Goal: Task Accomplishment & Management: Use online tool/utility

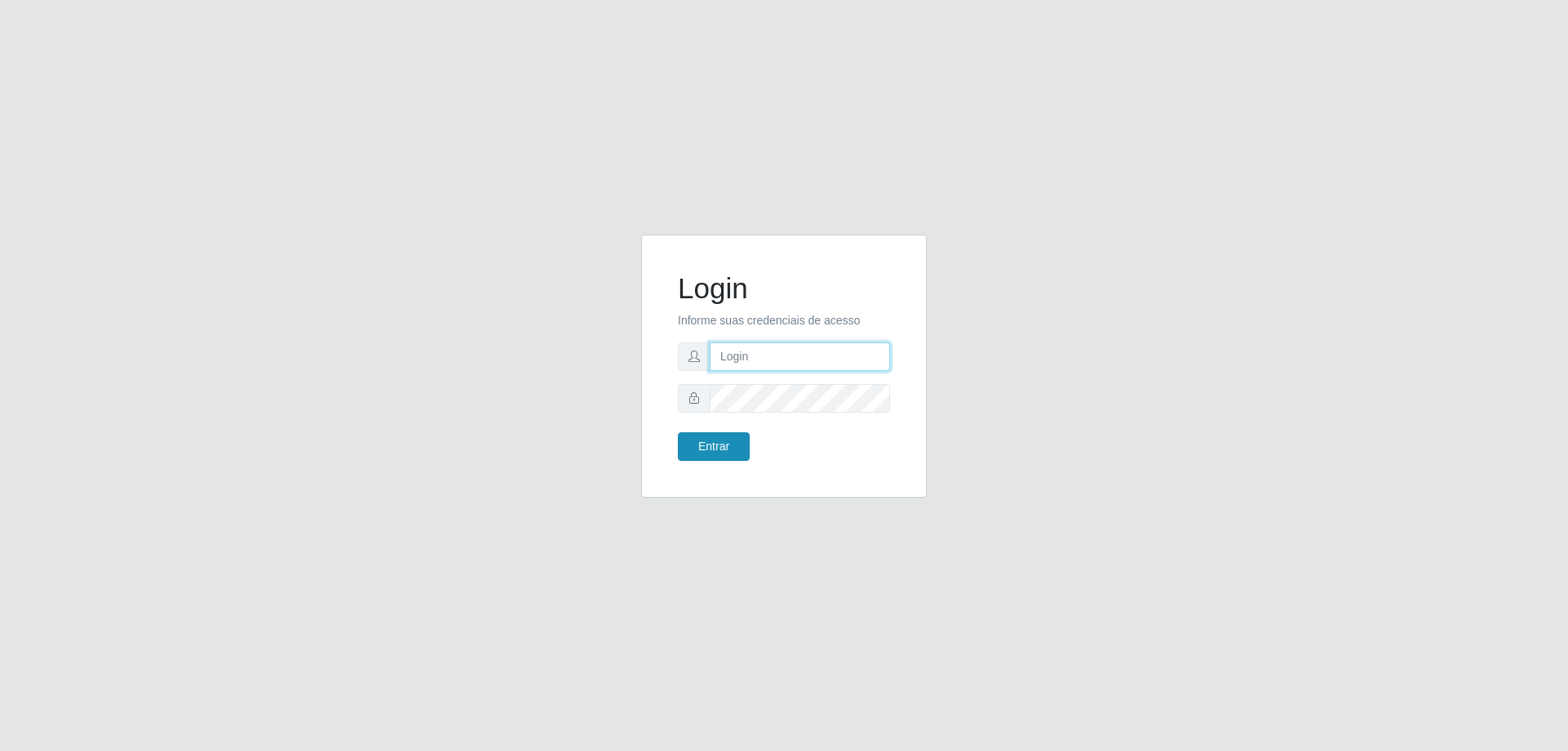
type input "[EMAIL_ADDRESS][DOMAIN_NAME]"
click at [721, 438] on button "Entrar" at bounding box center [713, 446] width 71 height 28
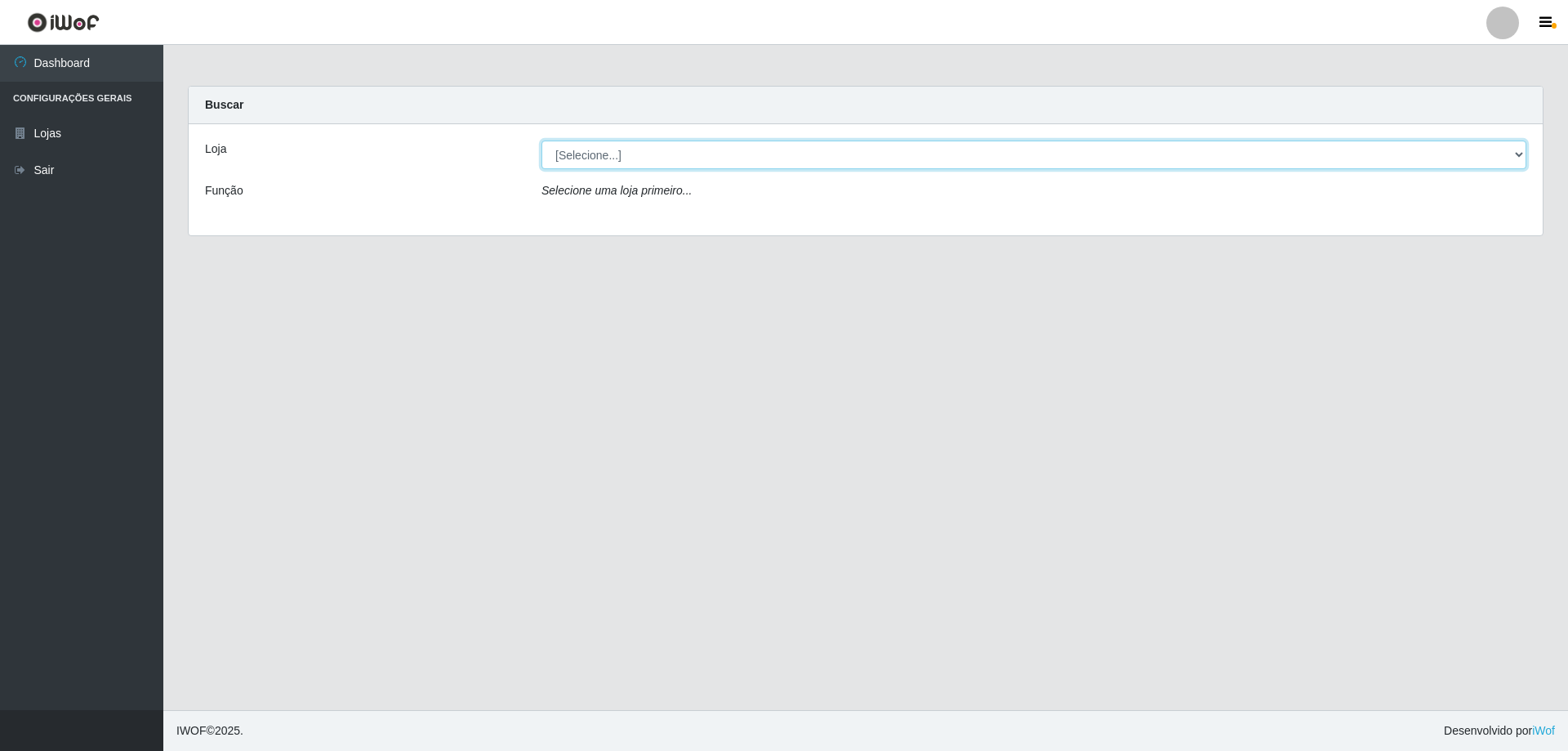
click at [683, 160] on select "[Selecione...] SuperShow Bis - [GEOGRAPHIC_DATA]" at bounding box center [1033, 154] width 985 height 28
select select "59"
click at [541, 140] on select "[Selecione...] SuperShow Bis - [GEOGRAPHIC_DATA]" at bounding box center [1033, 154] width 985 height 28
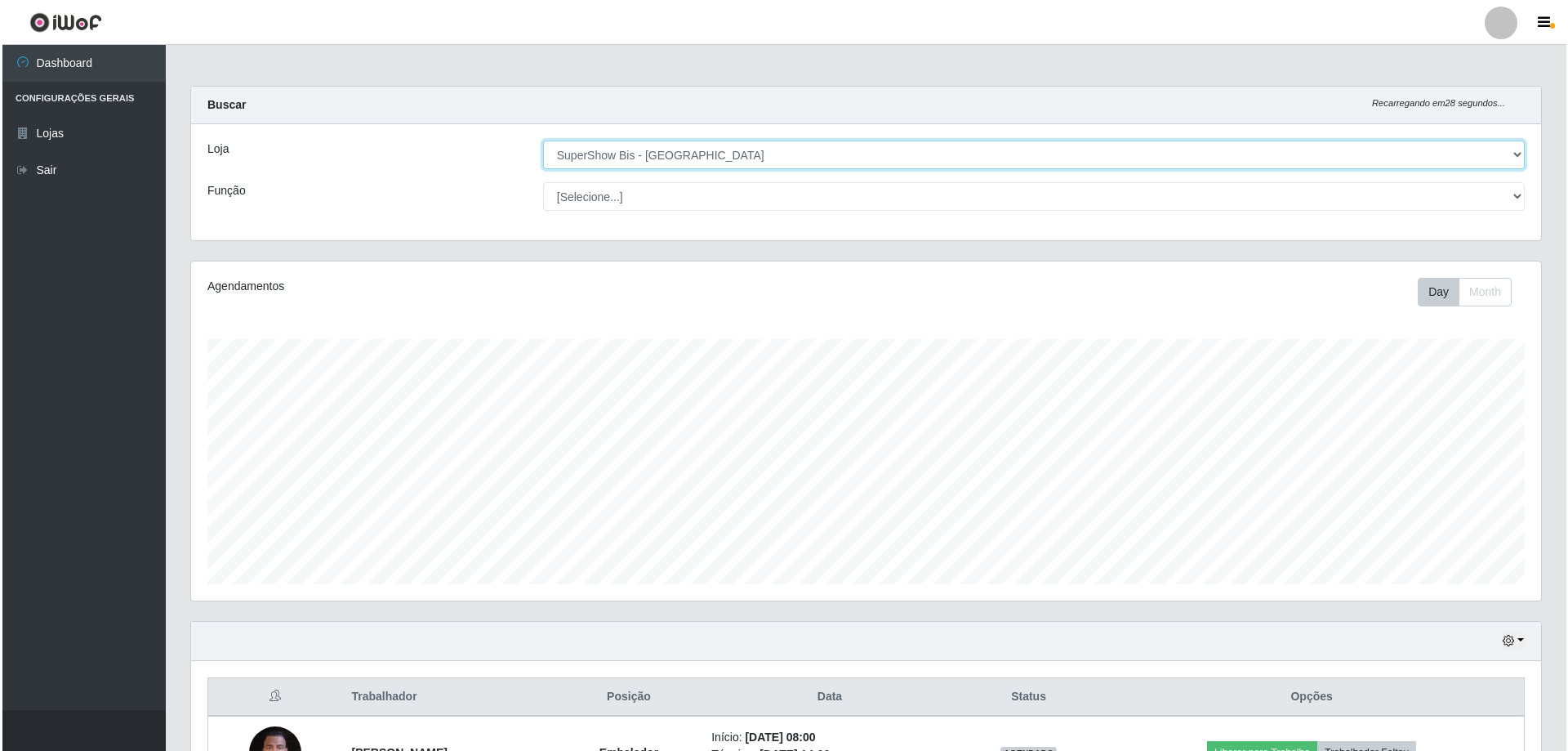
scroll to position [116, 0]
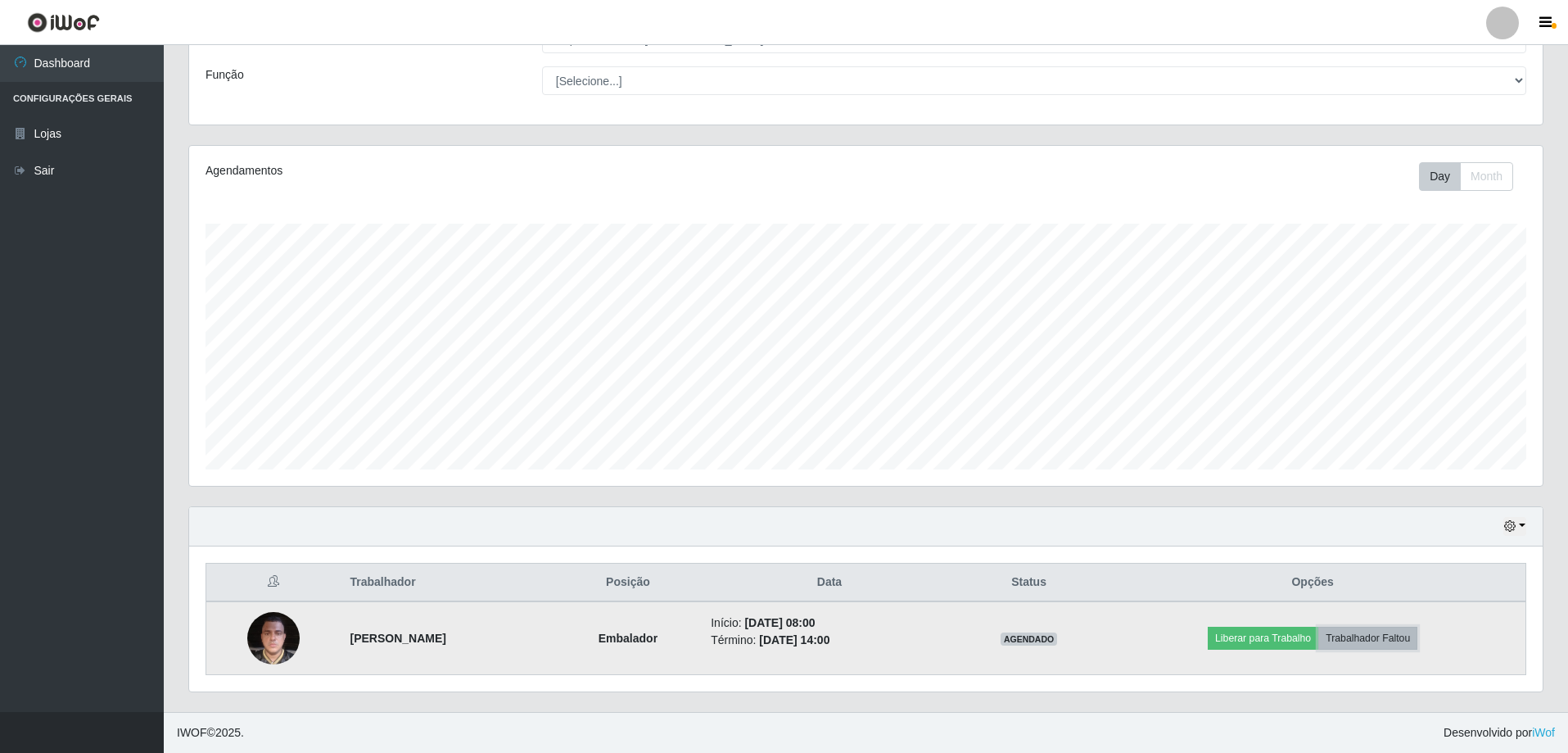
click at [1398, 637] on button "Trabalhador Faltou" at bounding box center [1367, 638] width 99 height 23
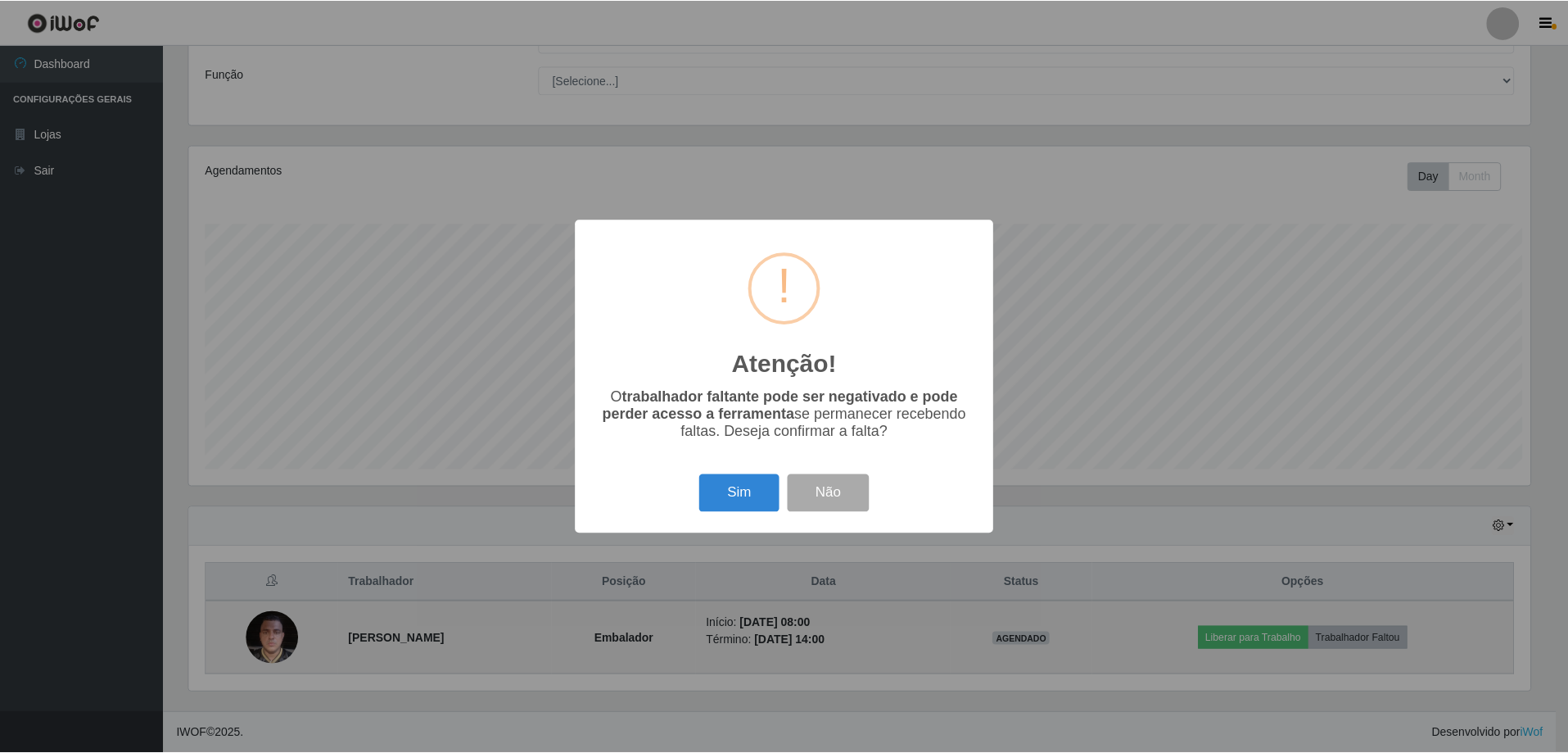
scroll to position [340, 1346]
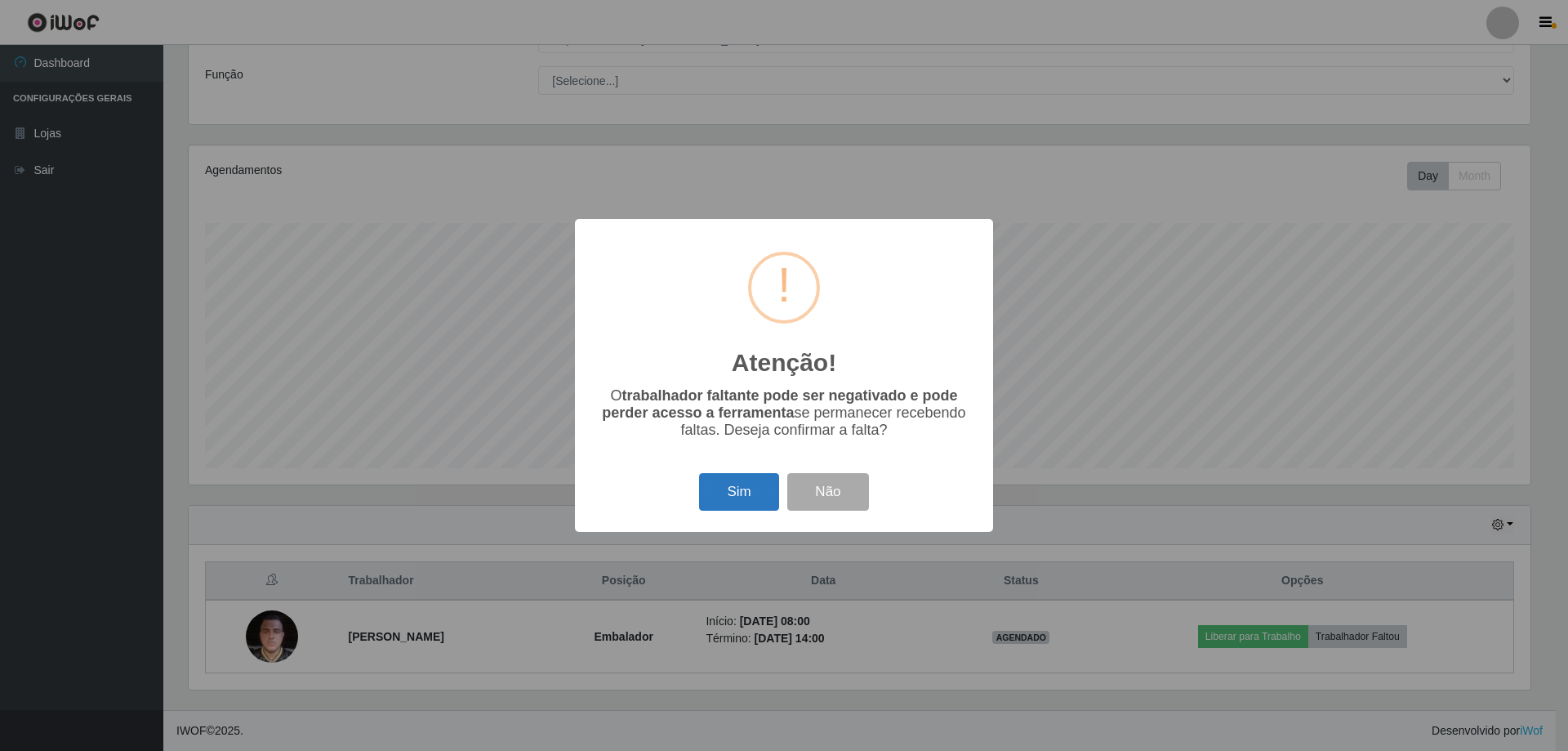
click at [751, 497] on button "Sim" at bounding box center [738, 492] width 79 height 39
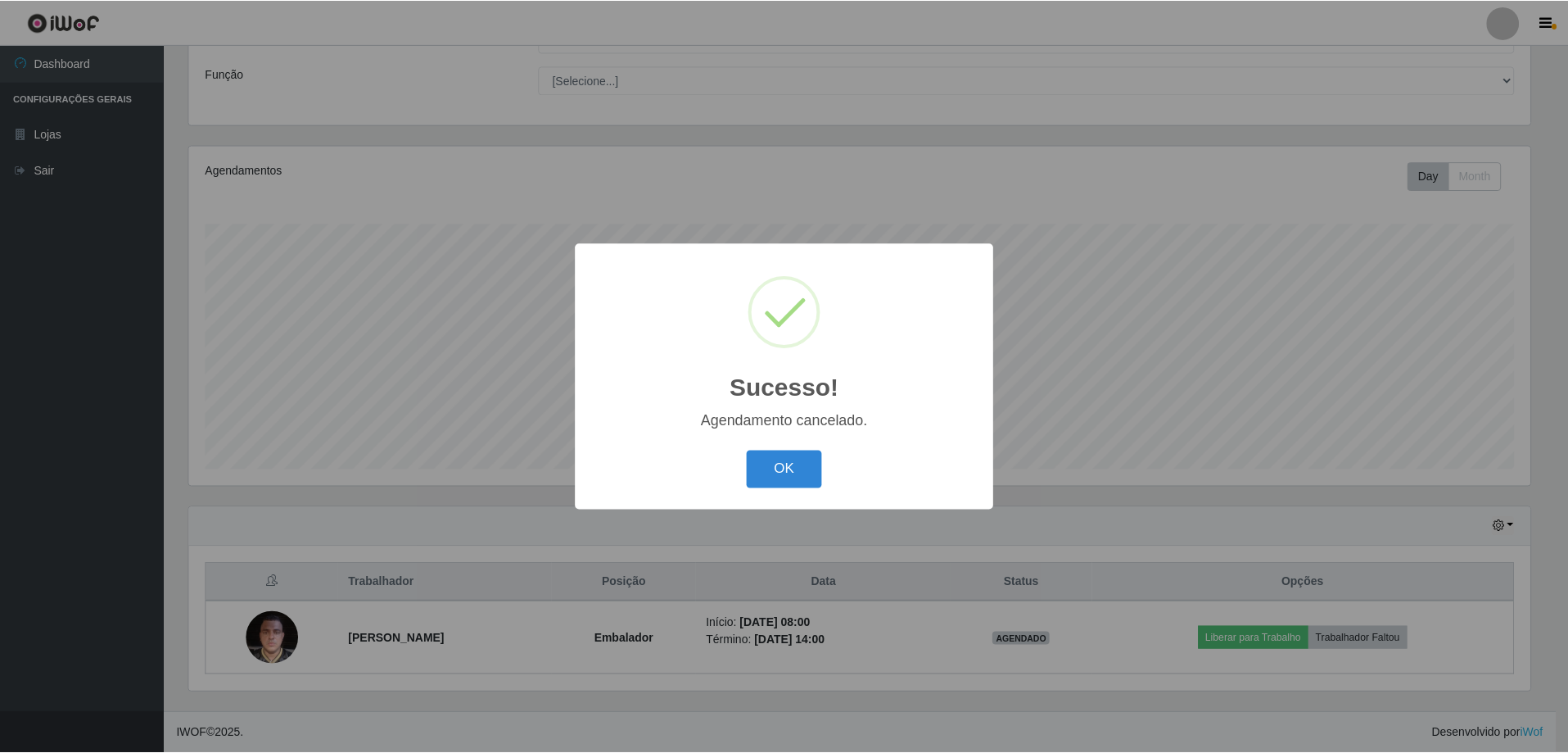
scroll to position [43, 0]
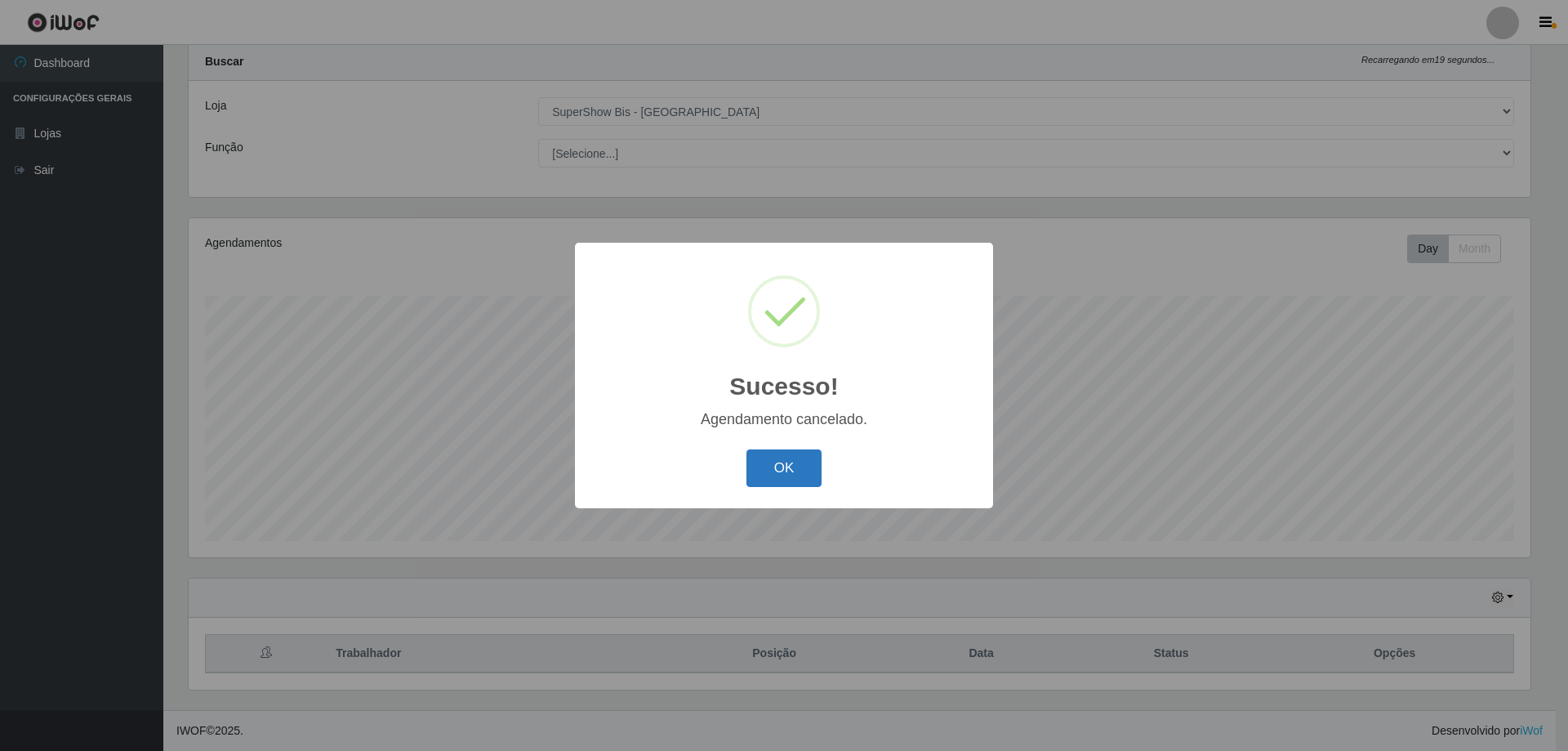
click at [780, 473] on button "OK" at bounding box center [784, 468] width 76 height 39
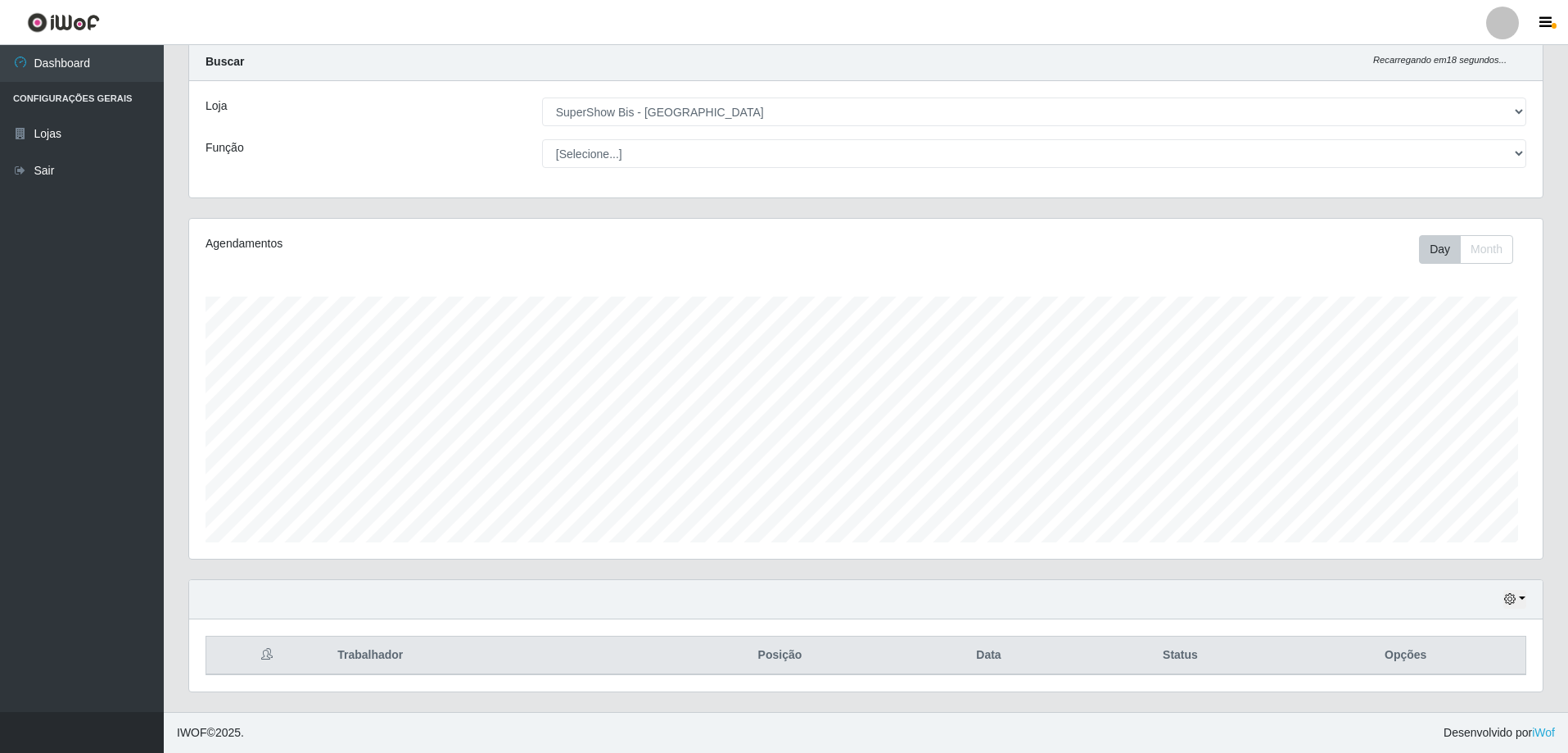
scroll to position [340, 1354]
click at [1518, 600] on button "button" at bounding box center [1515, 599] width 23 height 19
click at [1446, 471] on button "1 dia" at bounding box center [1461, 469] width 129 height 35
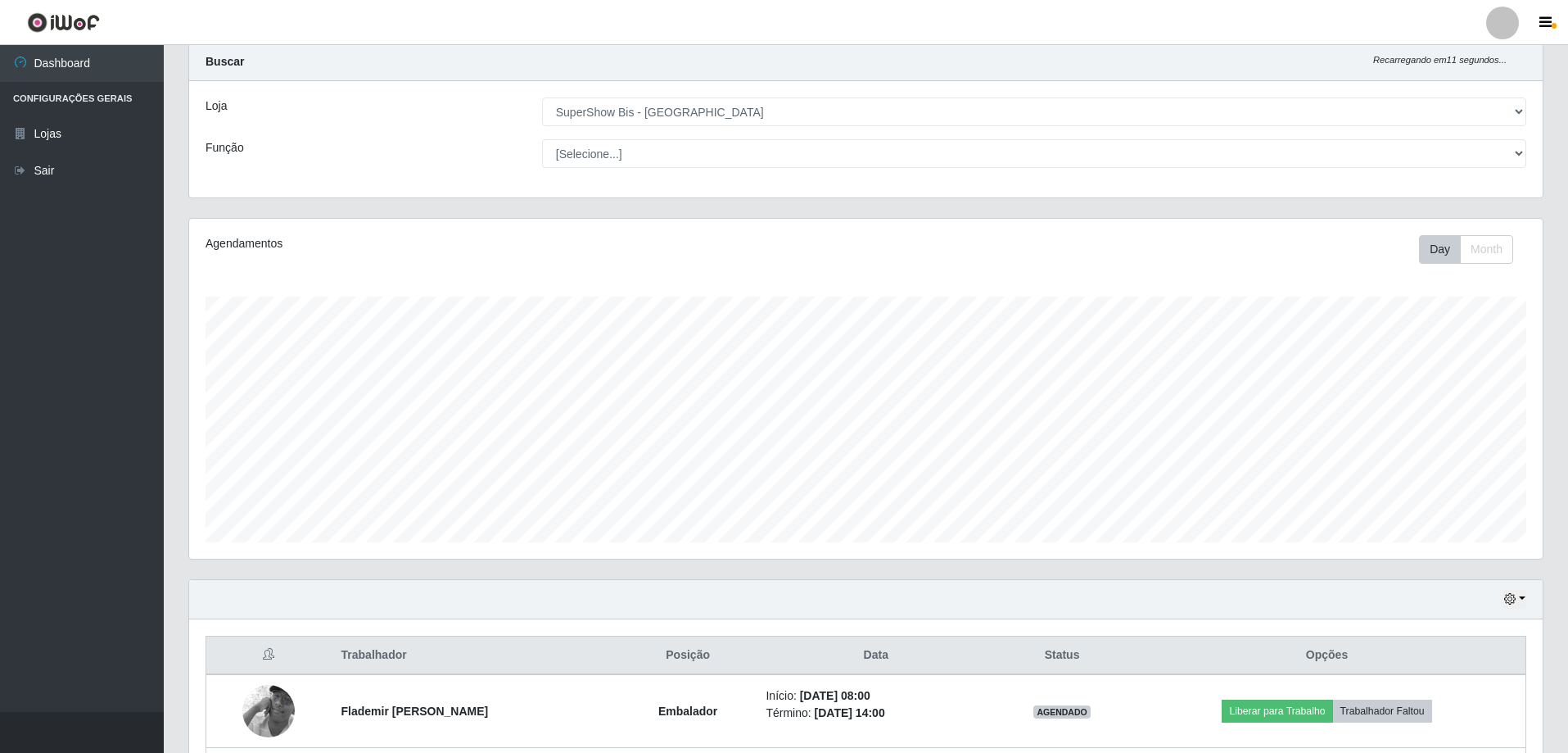
scroll to position [189, 0]
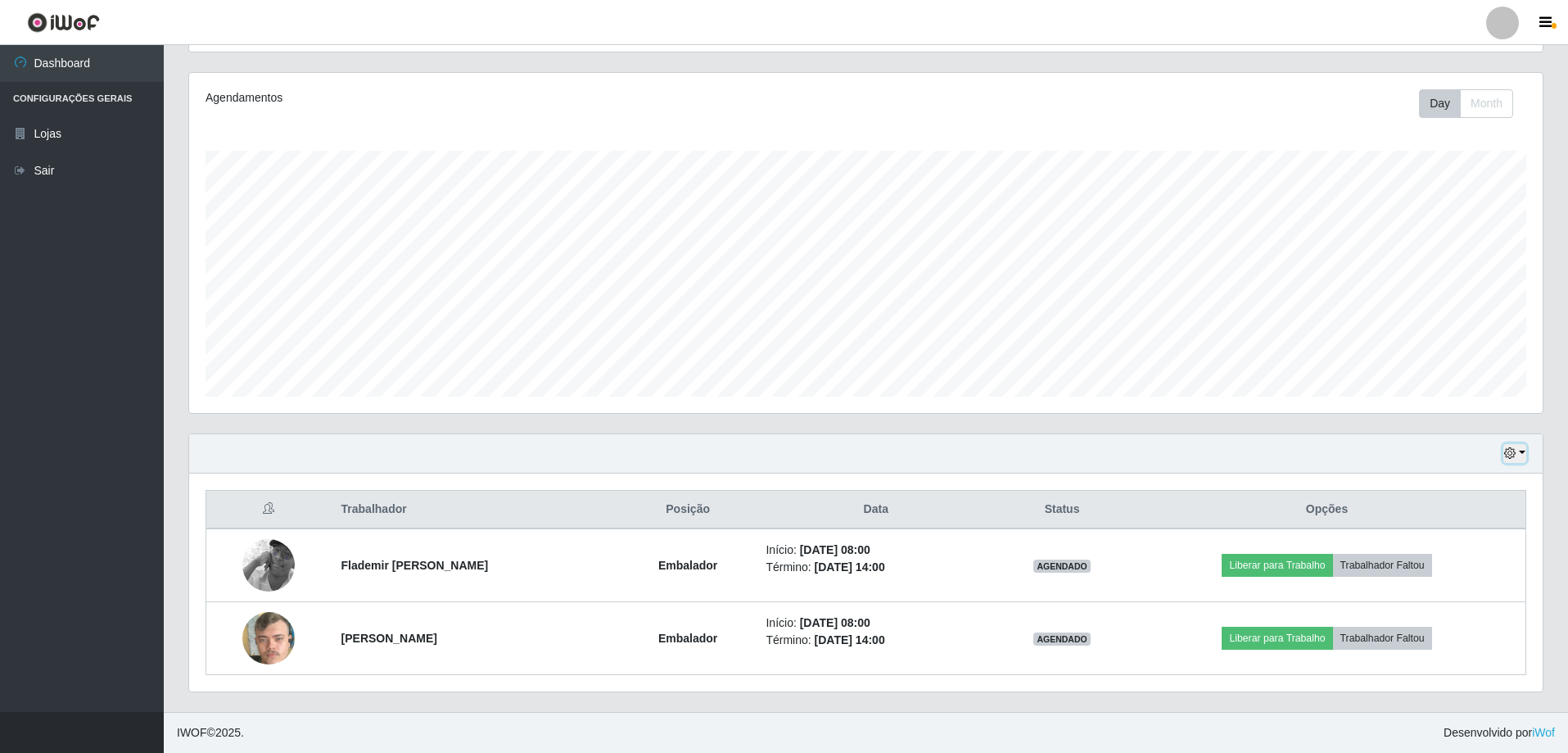
click at [1517, 454] on button "button" at bounding box center [1515, 453] width 23 height 19
click at [1462, 479] on button "Hoje" at bounding box center [1461, 483] width 129 height 35
